Goal: Communication & Community: Ask a question

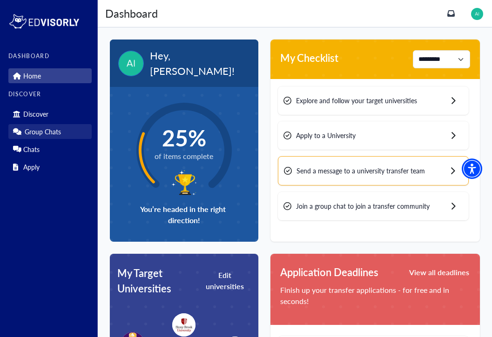
click at [60, 138] on link "Group Chats" at bounding box center [49, 131] width 83 height 15
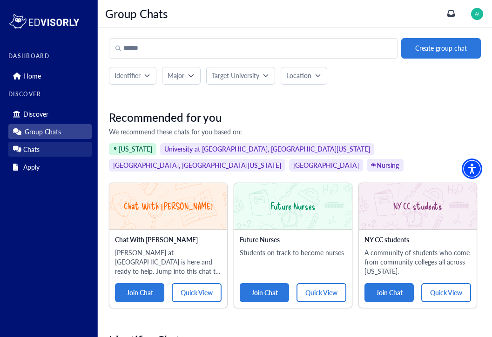
click at [71, 153] on link "Chats" at bounding box center [49, 149] width 83 height 15
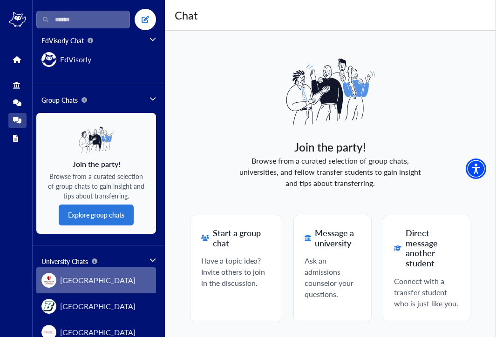
click at [81, 287] on div "[GEOGRAPHIC_DATA]" at bounding box center [88, 280] width 94 height 15
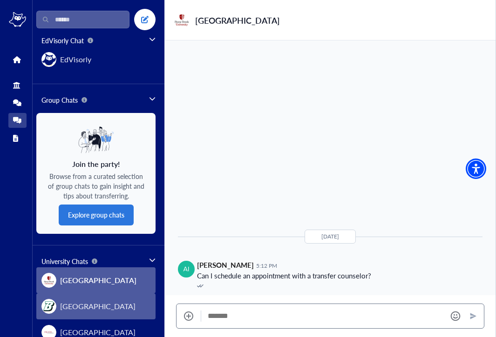
click at [134, 298] on button "[GEOGRAPHIC_DATA]" at bounding box center [95, 307] width 119 height 26
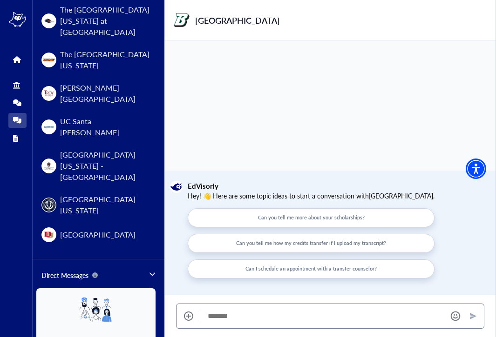
scroll to position [1240, 0]
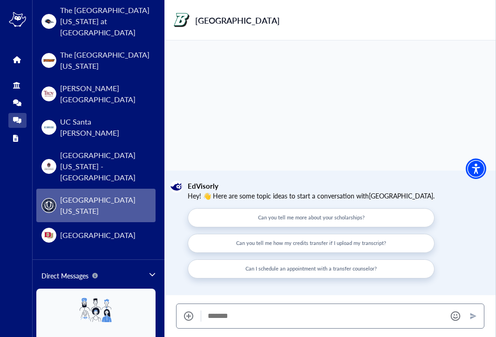
click at [105, 195] on span "[GEOGRAPHIC_DATA][US_STATE]" at bounding box center [105, 206] width 90 height 22
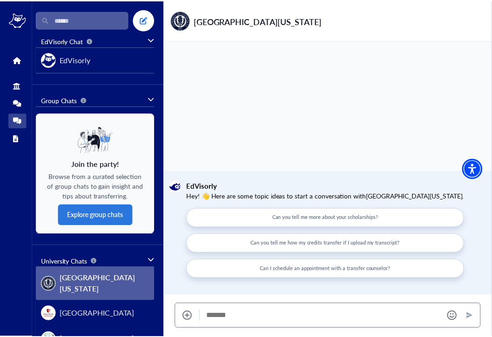
scroll to position [0, 0]
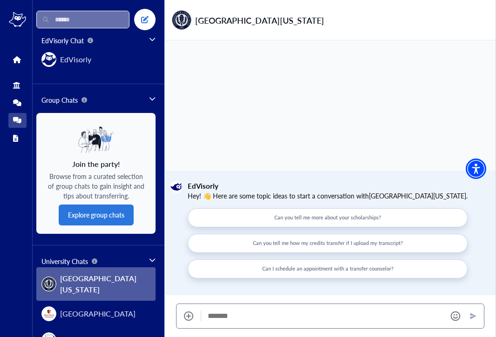
click at [63, 20] on input "text" at bounding box center [82, 20] width 93 height 18
click at [13, 59] on link "Home" at bounding box center [17, 59] width 18 height 15
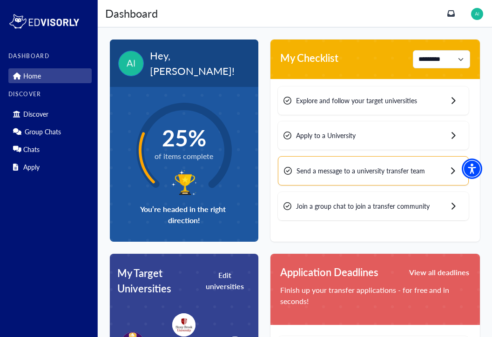
click at [391, 180] on div "Send a message to a university transfer team" at bounding box center [373, 170] width 191 height 29
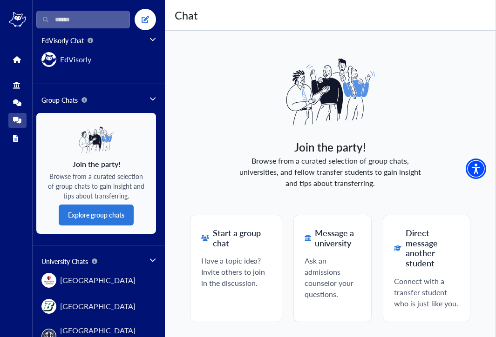
click at [326, 229] on h2 "Message a university" at bounding box center [331, 238] width 55 height 20
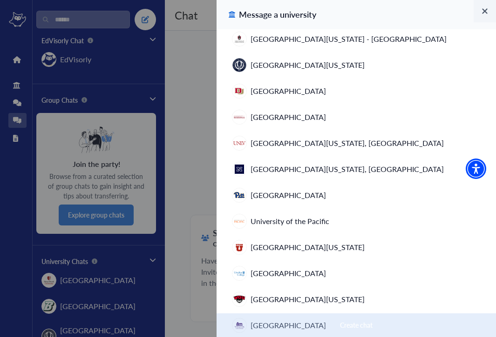
scroll to position [1042, 0]
